Goal: Task Accomplishment & Management: Manage account settings

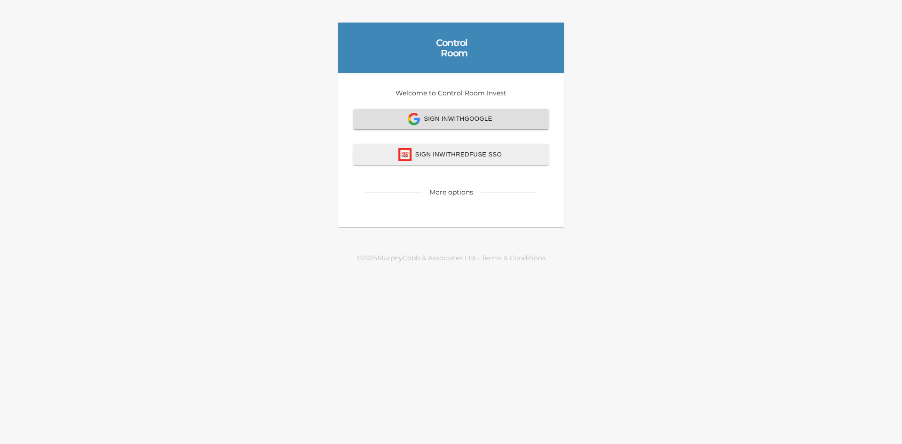
click at [425, 117] on span "Sign In with Google" at bounding box center [451, 119] width 175 height 13
